Goal: Task Accomplishment & Management: Manage account settings

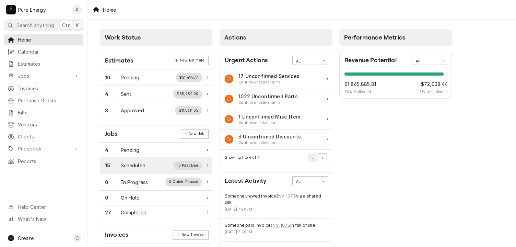
click at [135, 164] on div "Scheduled" at bounding box center [133, 164] width 25 height 7
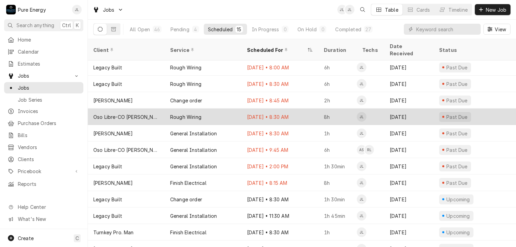
scroll to position [58, 0]
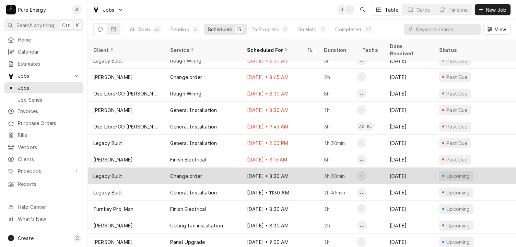
click at [308, 167] on div "[DATE] • 8:30 AM" at bounding box center [279, 175] width 77 height 16
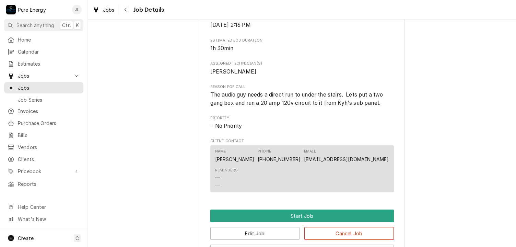
scroll to position [372, 0]
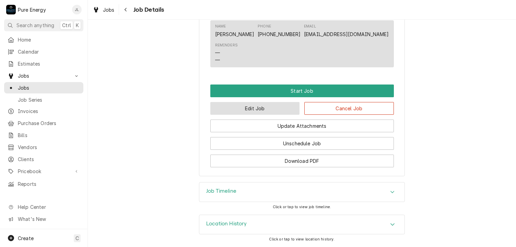
click at [284, 108] on button "Edit Job" at bounding box center [254, 108] width 89 height 13
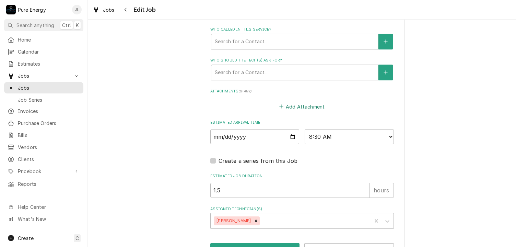
scroll to position [468, 0]
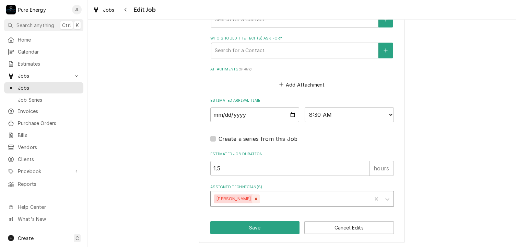
click at [257, 198] on icon "Remove James Linnenkamp" at bounding box center [256, 198] width 2 height 2
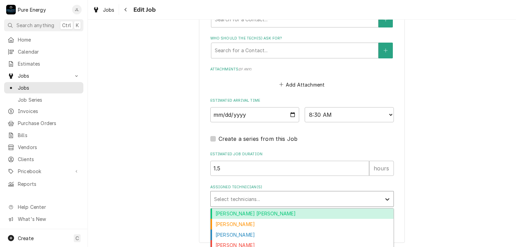
click at [384, 197] on icon "Assigned Technician(s)" at bounding box center [387, 198] width 7 height 7
click at [320, 208] on div "[PERSON_NAME] [PERSON_NAME]" at bounding box center [302, 213] width 183 height 11
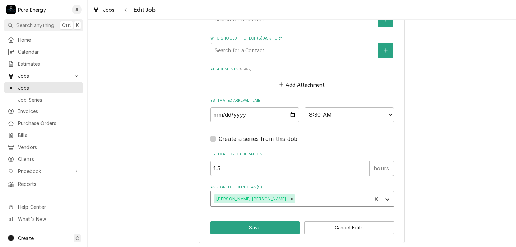
click at [388, 197] on div "Assigned Technician(s)" at bounding box center [387, 198] width 12 height 13
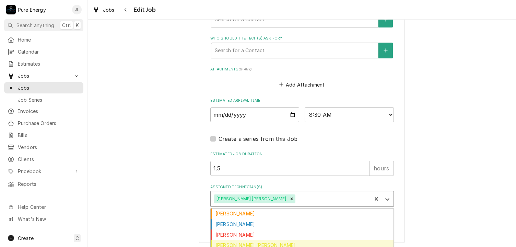
click at [306, 241] on div "Rodolfo Hernandez Lorenzo" at bounding box center [302, 245] width 183 height 11
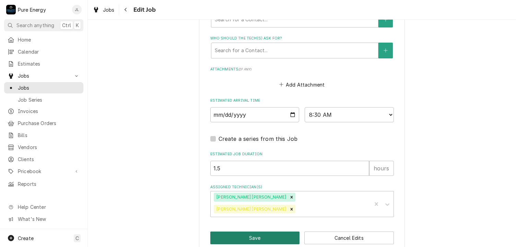
click at [285, 231] on button "Save" at bounding box center [254, 237] width 89 height 13
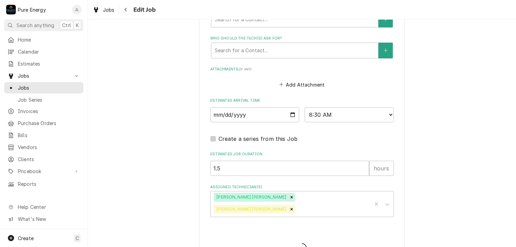
type textarea "x"
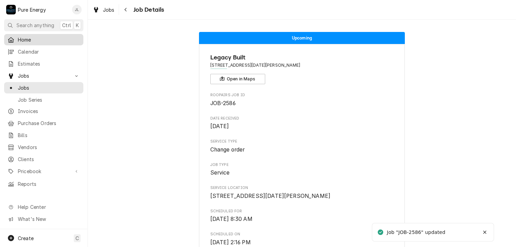
click at [50, 37] on span "Home" at bounding box center [49, 39] width 62 height 7
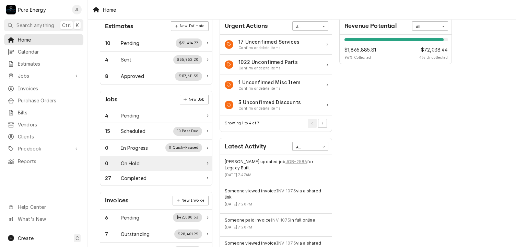
scroll to position [103, 0]
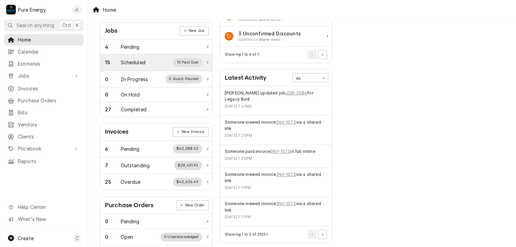
click at [145, 60] on div "Scheduled" at bounding box center [133, 62] width 25 height 7
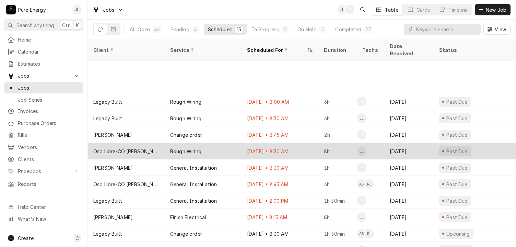
scroll to position [58, 0]
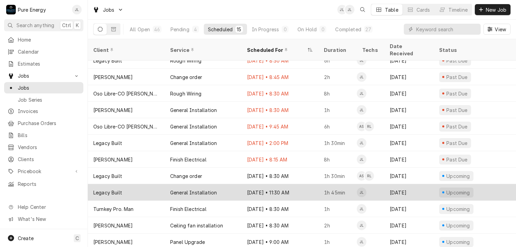
click at [308, 185] on div "[DATE] • 11:30 AM" at bounding box center [279, 192] width 77 height 16
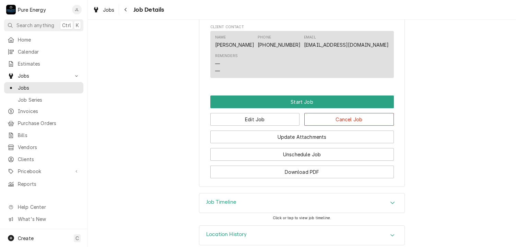
scroll to position [395, 0]
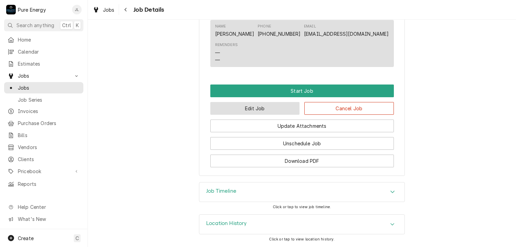
click at [266, 109] on button "Edit Job" at bounding box center [254, 108] width 89 height 13
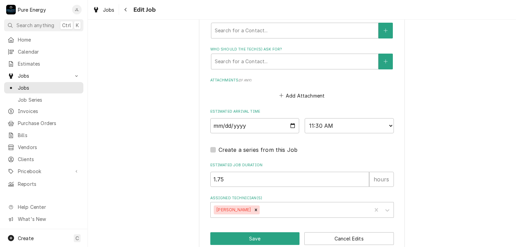
scroll to position [491, 0]
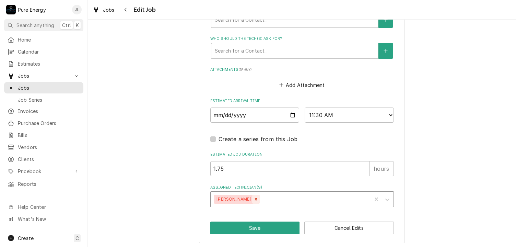
click at [256, 197] on icon "Remove James Linnenkamp" at bounding box center [256, 198] width 2 height 2
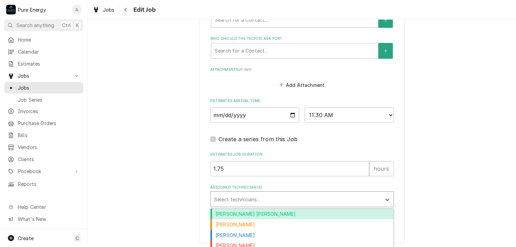
click at [262, 193] on div "Assigned Technician(s)" at bounding box center [296, 199] width 164 height 12
click at [263, 212] on div "[PERSON_NAME] [PERSON_NAME]" at bounding box center [302, 213] width 183 height 11
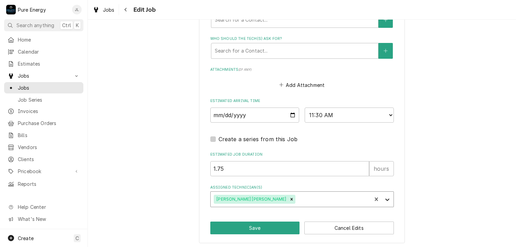
click at [384, 199] on icon "Assigned Technician(s)" at bounding box center [387, 199] width 7 height 7
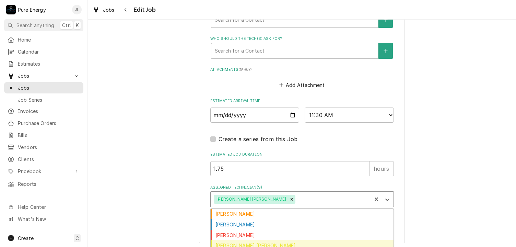
click at [310, 241] on div "[PERSON_NAME] [PERSON_NAME]" at bounding box center [302, 245] width 183 height 11
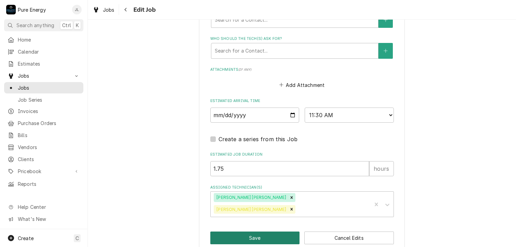
click at [266, 231] on button "Save" at bounding box center [254, 237] width 89 height 13
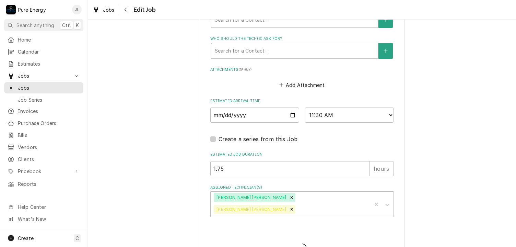
type textarea "x"
